Goal: Communication & Community: Share content

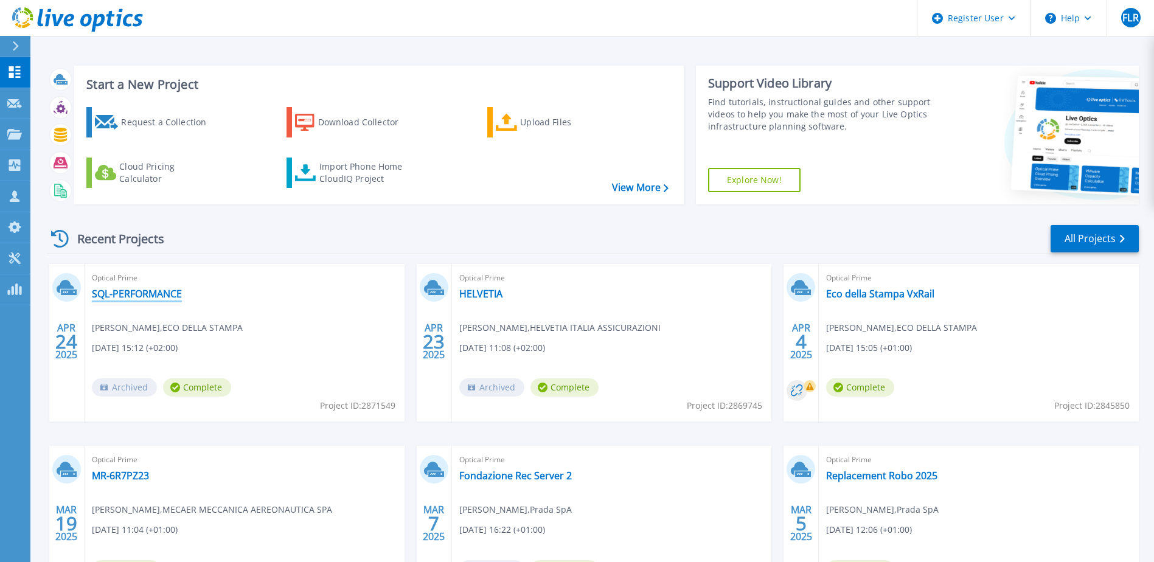
click at [161, 297] on link "SQL-PERFORMANCE" at bounding box center [137, 294] width 90 height 12
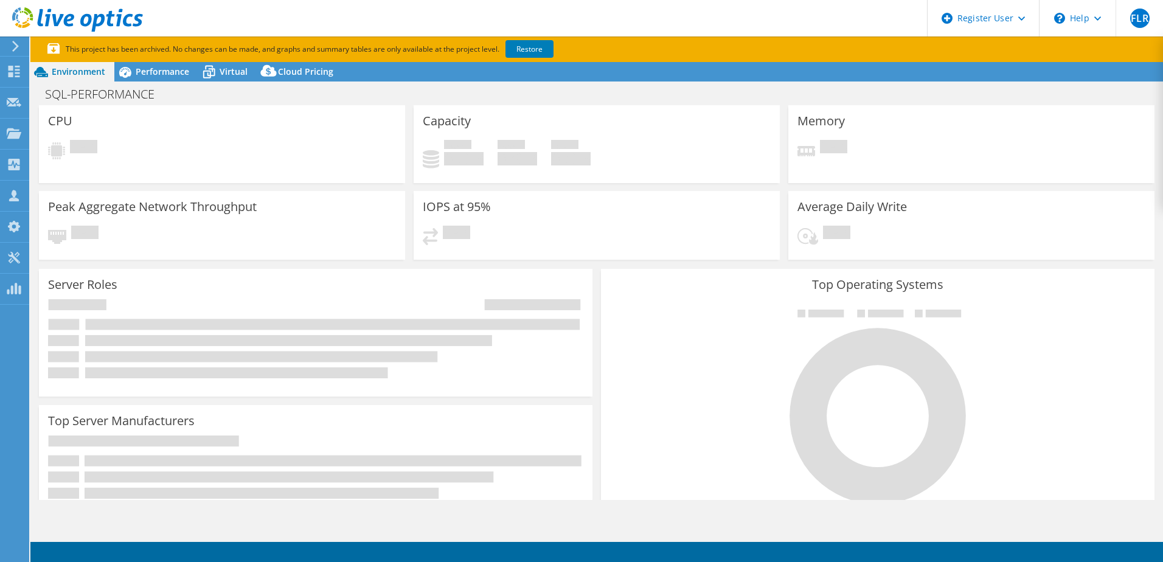
select select "USD"
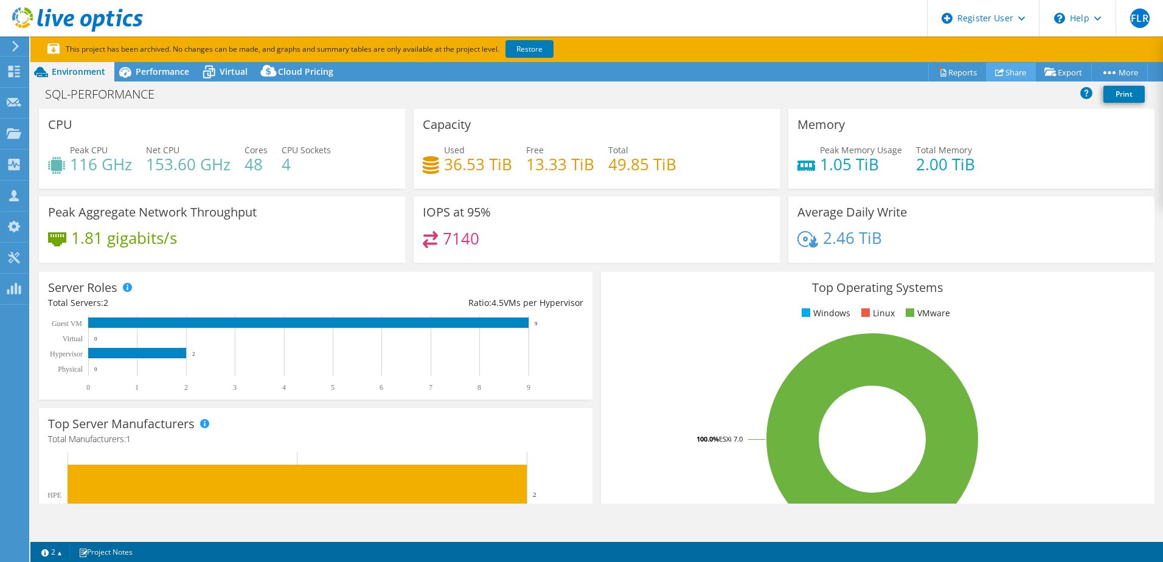
click at [1012, 75] on link "Share" at bounding box center [1011, 72] width 50 height 19
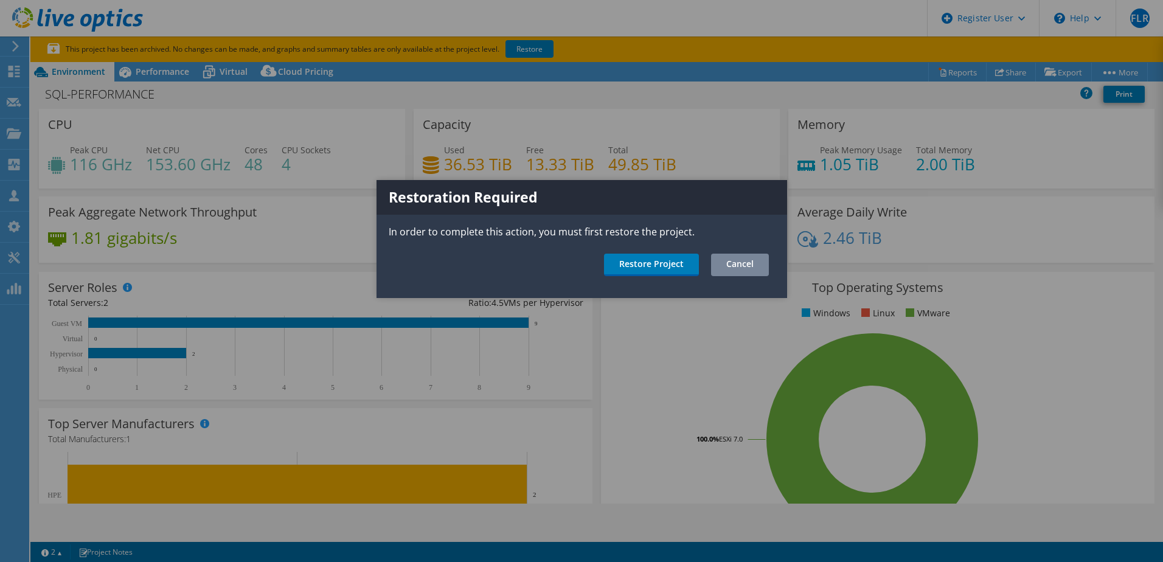
click at [758, 262] on link "Cancel" at bounding box center [740, 265] width 58 height 23
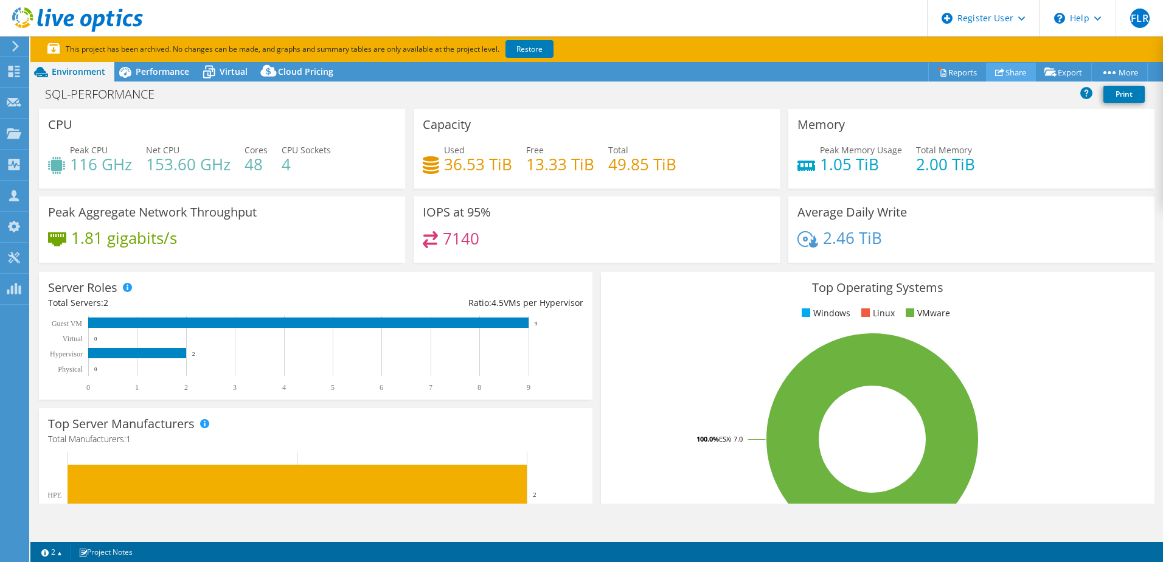
click at [1010, 70] on link "Share" at bounding box center [1011, 72] width 50 height 19
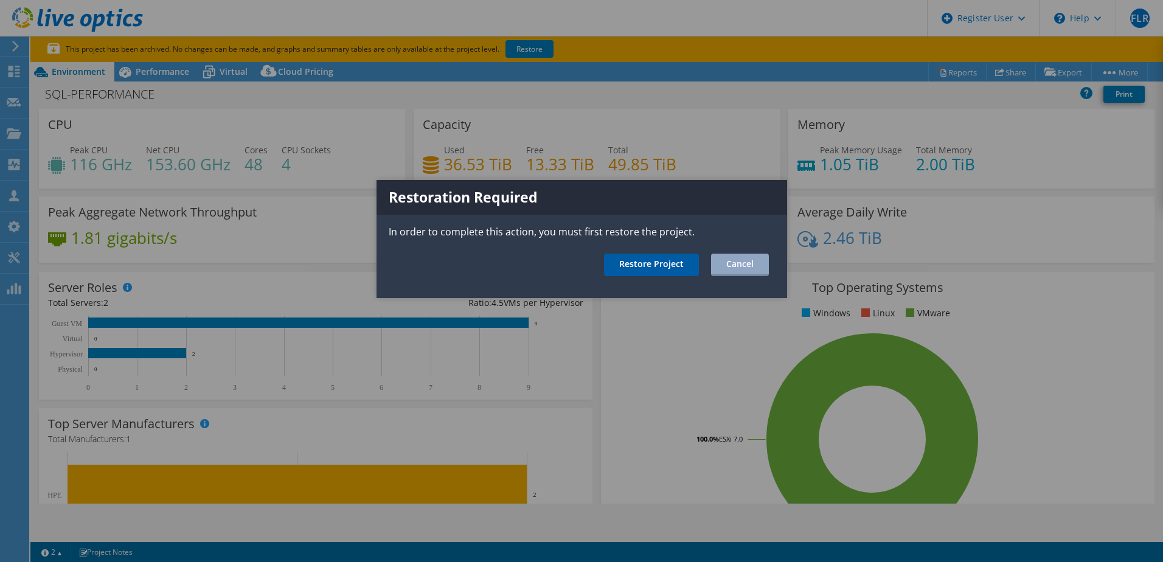
click at [647, 263] on link "Restore Project" at bounding box center [651, 265] width 95 height 23
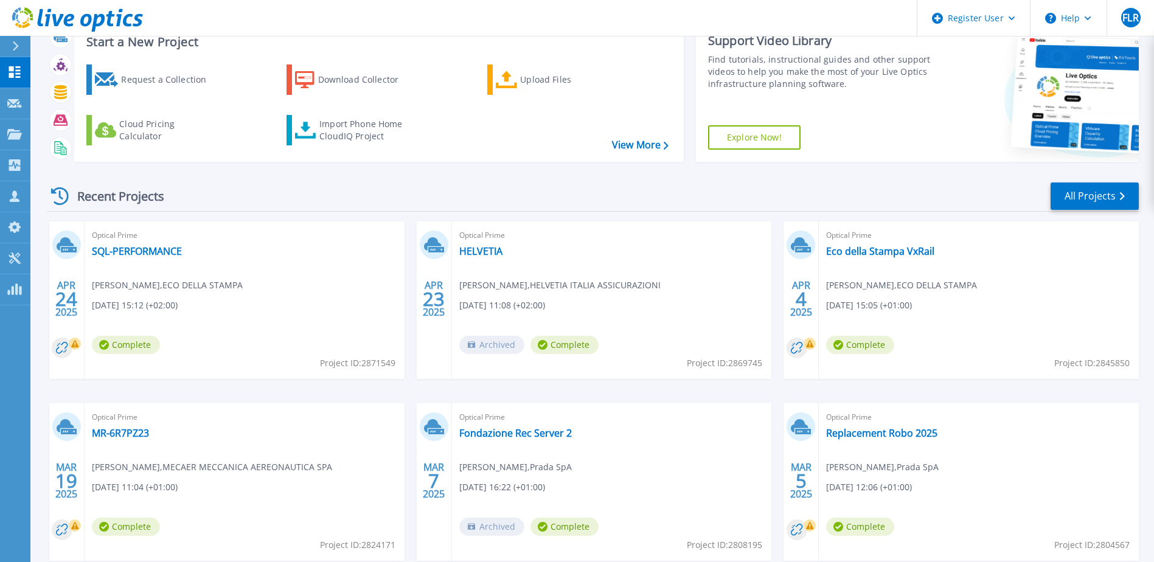
scroll to position [61, 0]
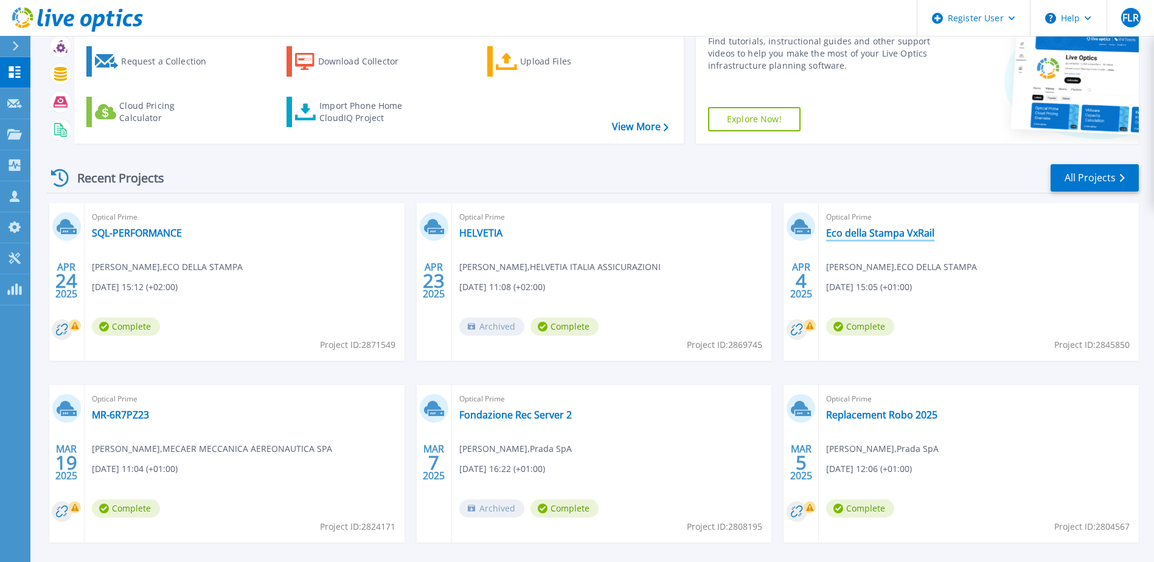
click at [857, 235] on link "Eco della Stampa VxRail" at bounding box center [880, 233] width 108 height 12
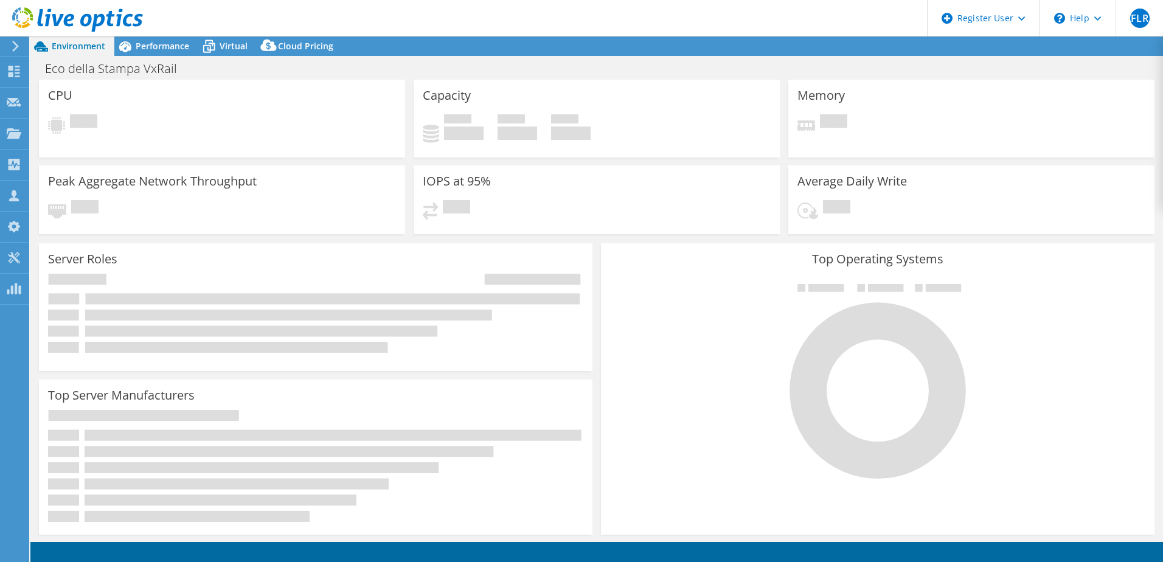
select select "USD"
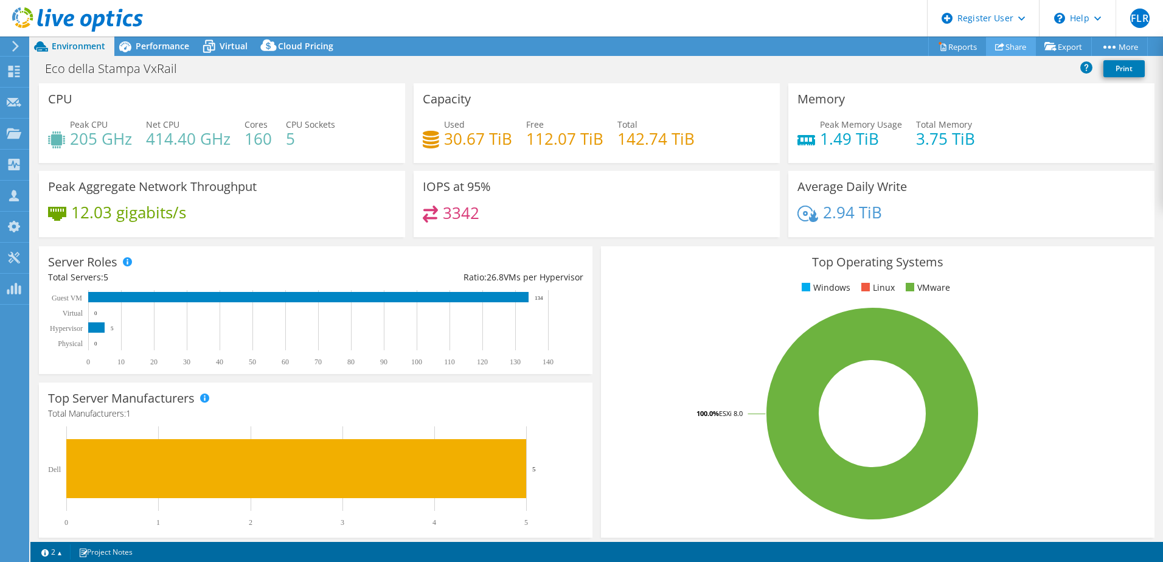
click at [1004, 49] on link "Share" at bounding box center [1011, 46] width 50 height 19
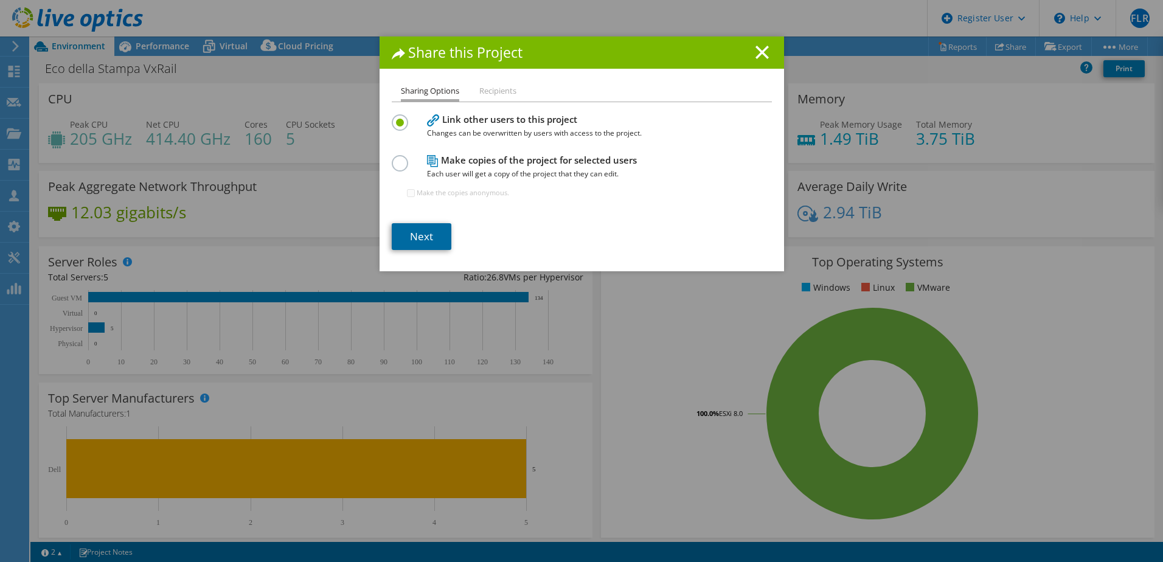
click at [431, 234] on link "Next" at bounding box center [422, 236] width 60 height 27
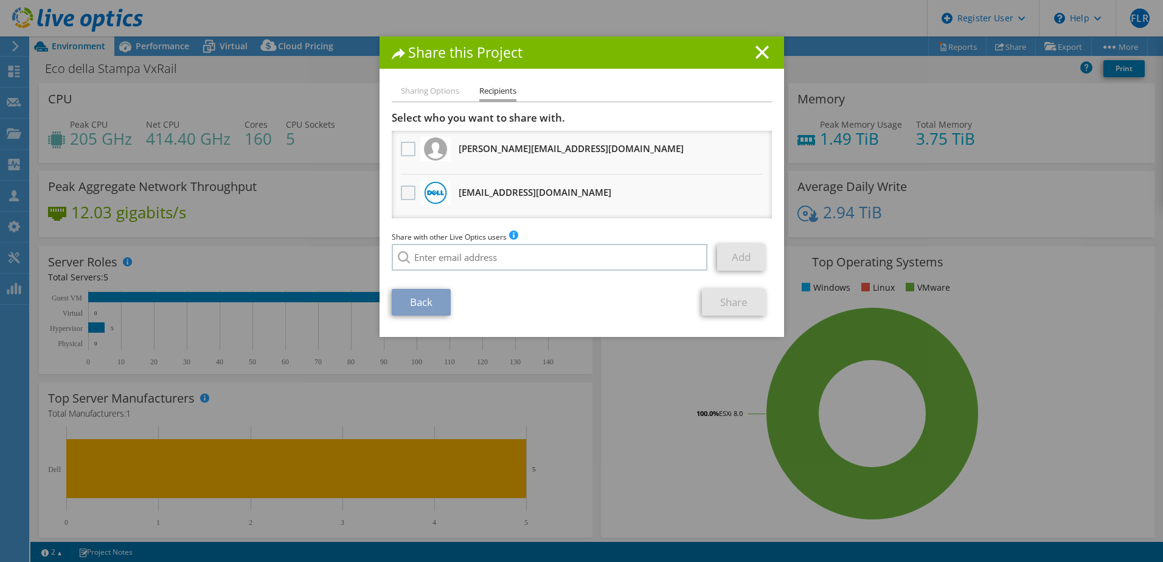
click at [403, 195] on label at bounding box center [410, 193] width 18 height 15
click at [0, 0] on input "checkbox" at bounding box center [0, 0] width 0 height 0
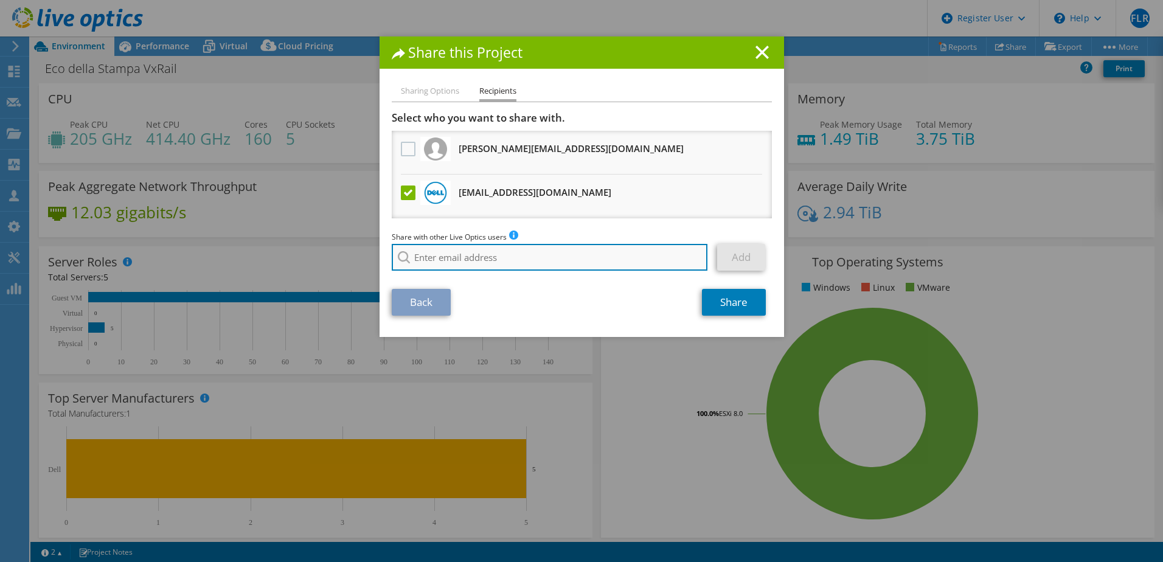
click at [522, 262] on input "search" at bounding box center [550, 257] width 316 height 27
type input "m"
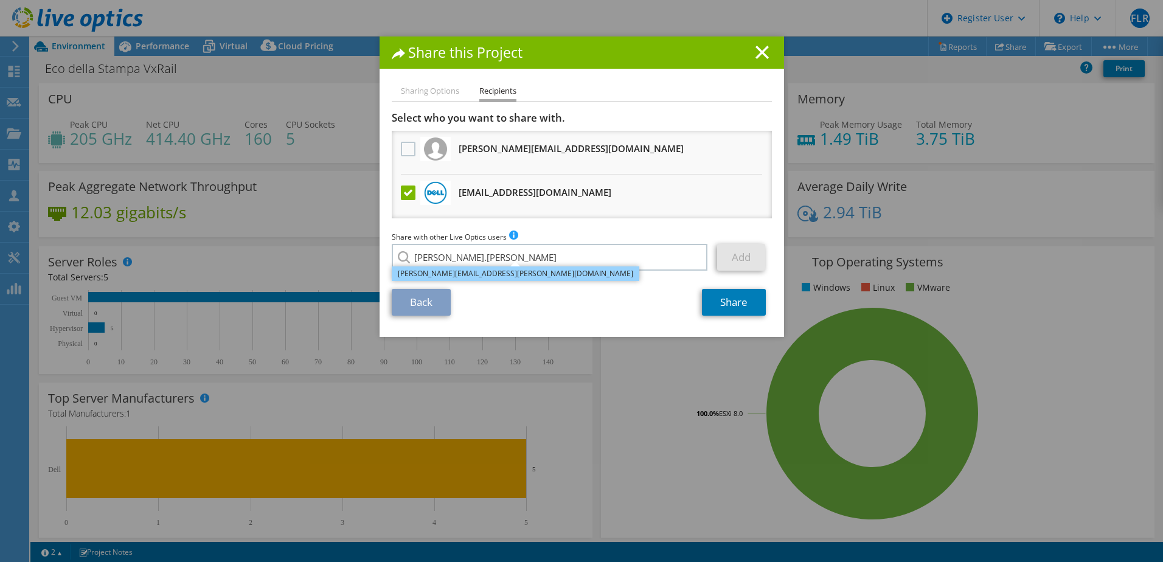
click at [505, 277] on li "[PERSON_NAME][EMAIL_ADDRESS][PERSON_NAME][DOMAIN_NAME]" at bounding box center [516, 273] width 248 height 15
type input "[PERSON_NAME][EMAIL_ADDRESS][PERSON_NAME][DOMAIN_NAME]"
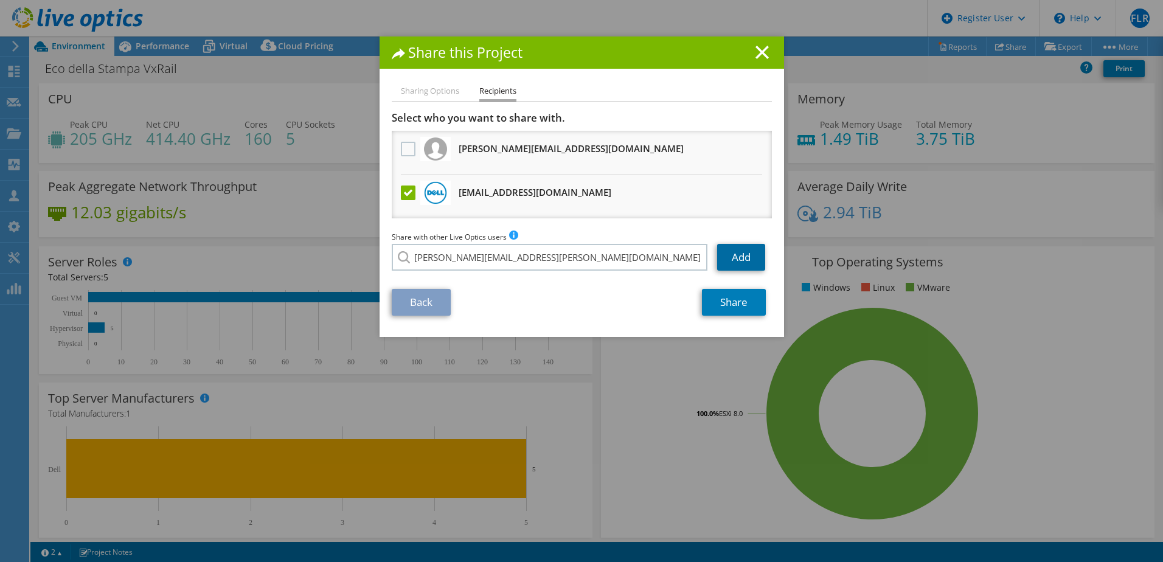
click at [740, 258] on link "Add" at bounding box center [741, 257] width 48 height 27
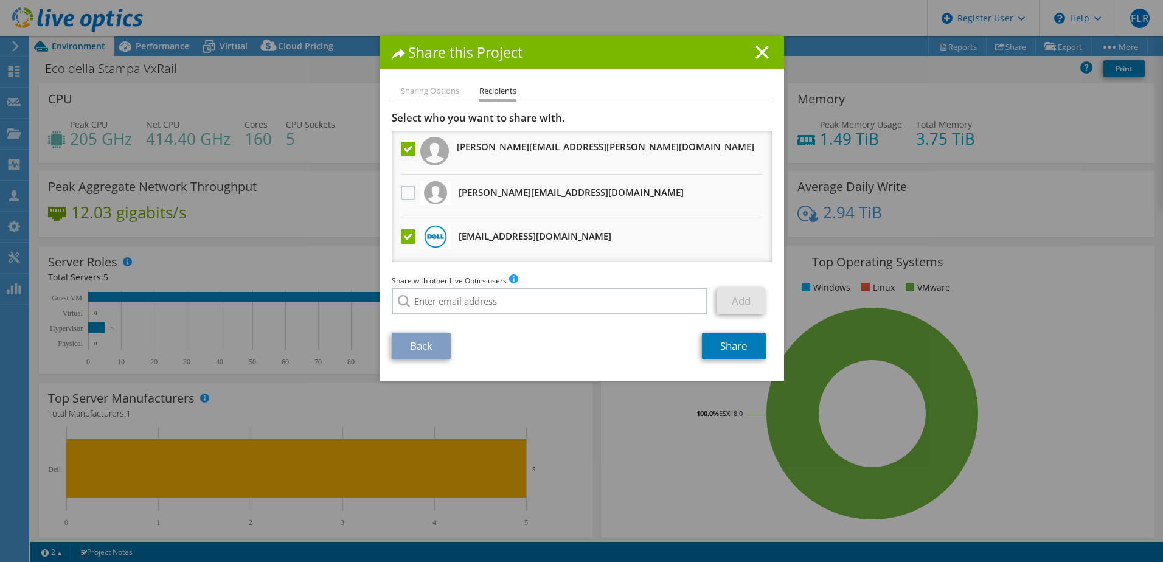
click at [431, 91] on li "Sharing Options" at bounding box center [430, 91] width 58 height 15
click at [721, 341] on link "Share" at bounding box center [734, 346] width 64 height 27
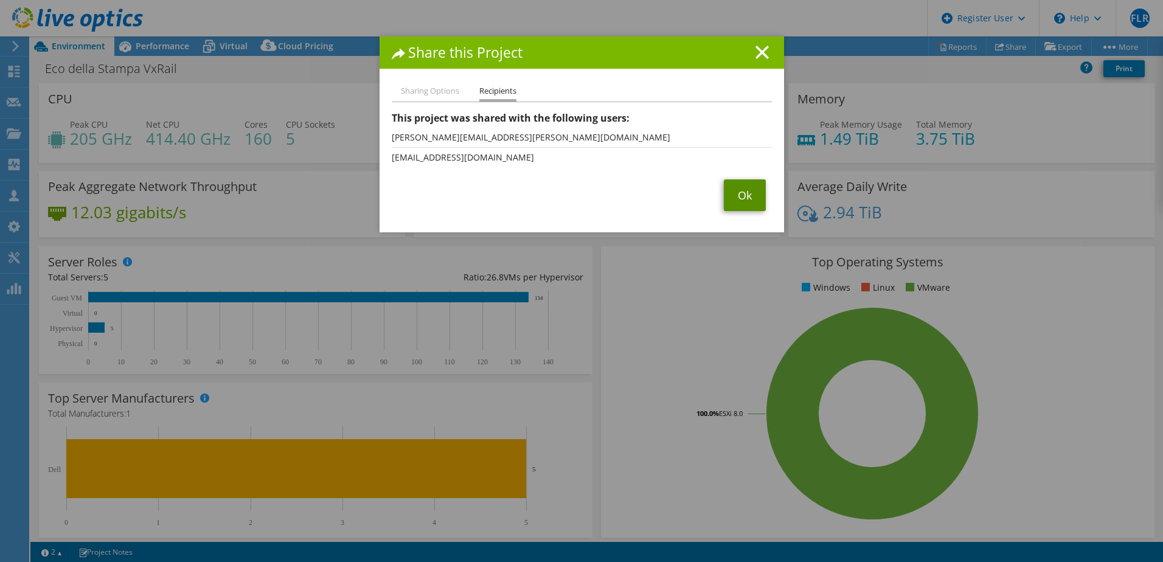
click at [749, 198] on link "Ok" at bounding box center [745, 195] width 42 height 32
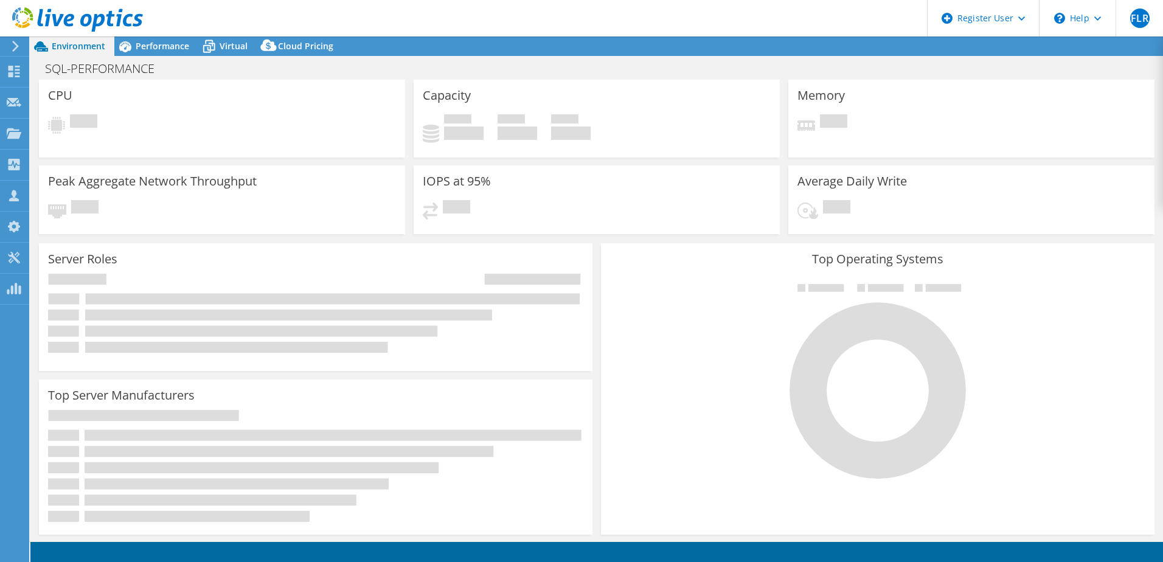
select select "USD"
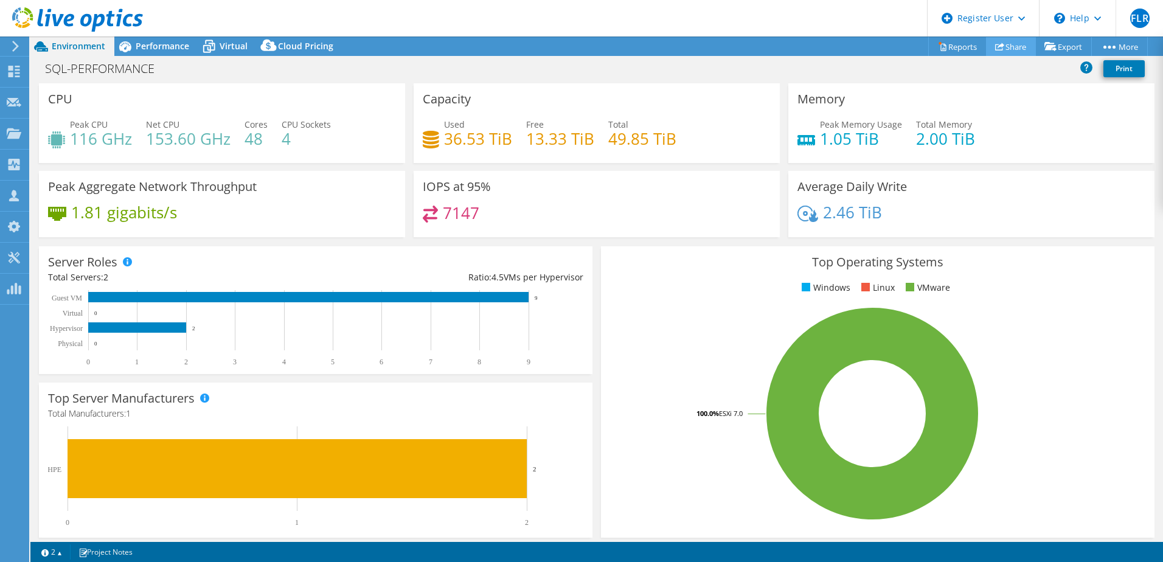
click at [998, 43] on link "Share" at bounding box center [1011, 46] width 50 height 19
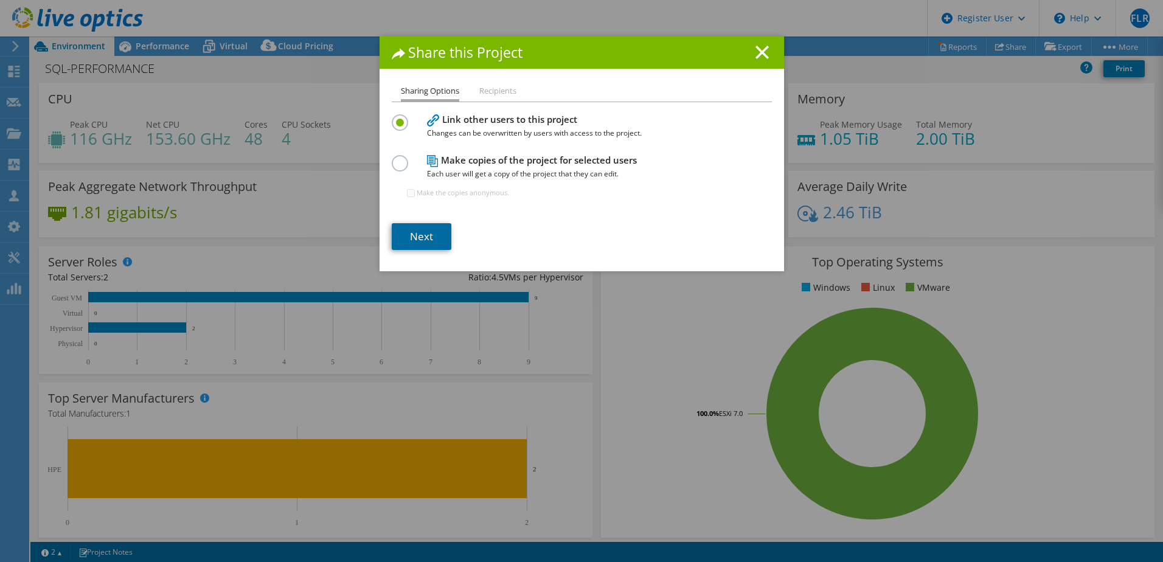
click at [417, 242] on link "Next" at bounding box center [422, 236] width 60 height 27
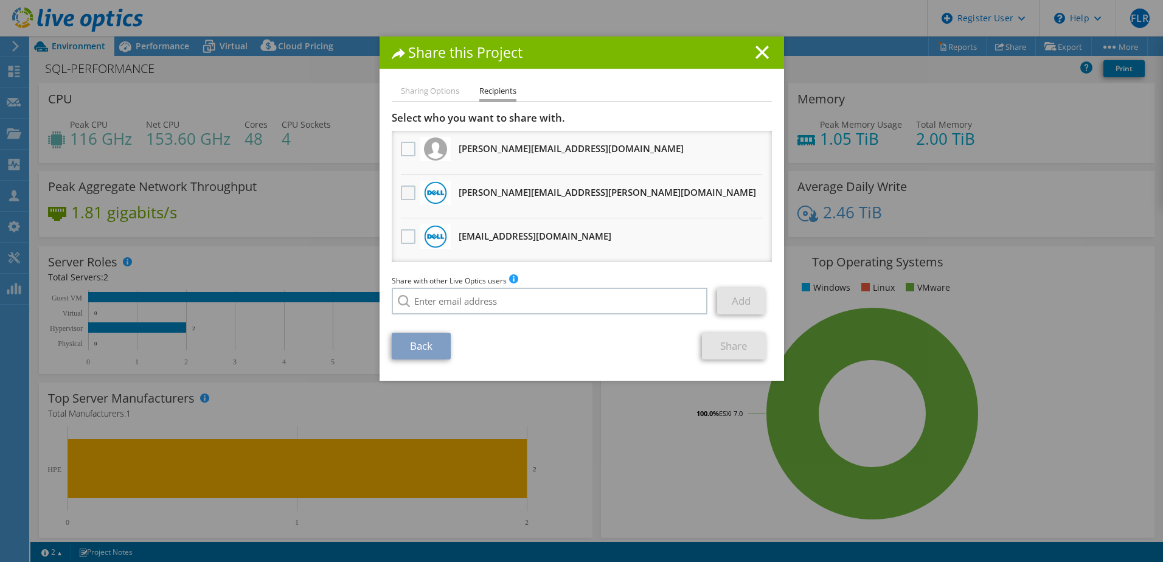
click at [408, 193] on label at bounding box center [410, 193] width 18 height 15
click at [0, 0] on input "checkbox" at bounding box center [0, 0] width 0 height 0
click at [405, 239] on label at bounding box center [410, 236] width 18 height 15
click at [0, 0] on input "checkbox" at bounding box center [0, 0] width 0 height 0
click at [751, 355] on link "Share" at bounding box center [734, 346] width 64 height 27
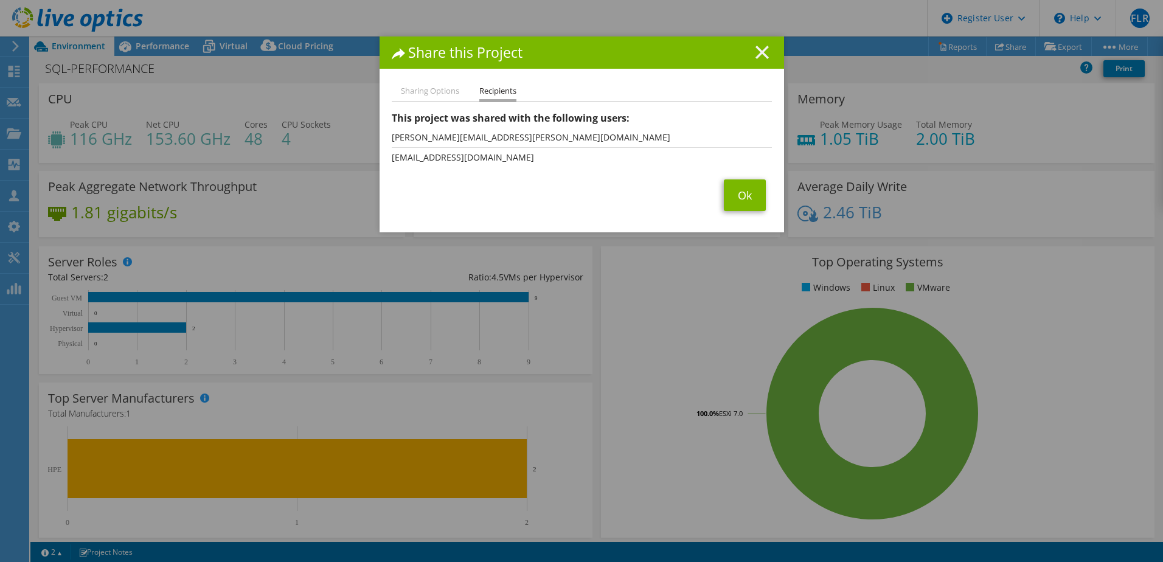
click at [756, 48] on icon at bounding box center [762, 52] width 13 height 13
